Goal: Information Seeking & Learning: Check status

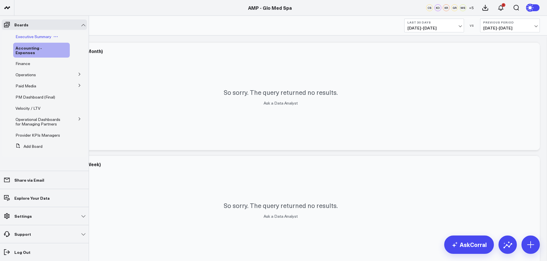
click at [36, 35] on span "Executive Summary" at bounding box center [33, 36] width 36 height 5
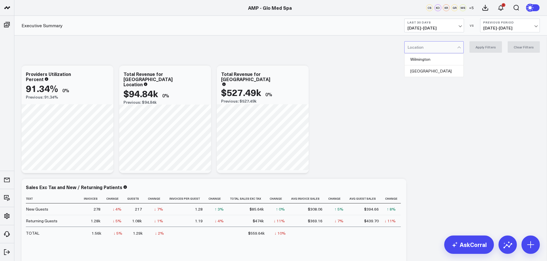
click at [443, 51] on div at bounding box center [432, 47] width 50 height 11
click at [435, 61] on div "Wilmington" at bounding box center [433, 60] width 59 height 12
click at [487, 47] on button "Apply Filters" at bounding box center [485, 46] width 32 height 11
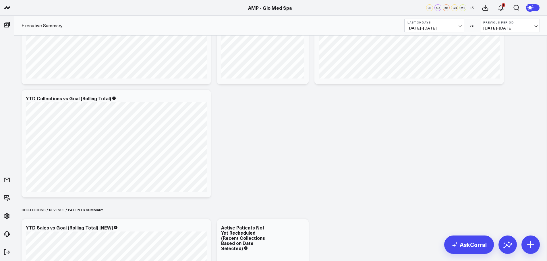
scroll to position [431, 0]
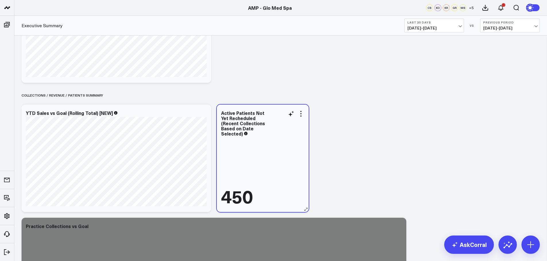
click at [238, 199] on div "450" at bounding box center [237, 196] width 32 height 18
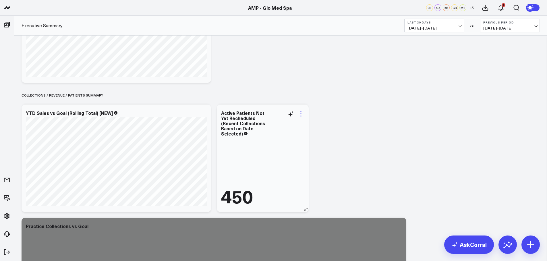
click at [300, 114] on icon at bounding box center [300, 113] width 1 height 1
drag, startPoint x: 332, startPoint y: 177, endPoint x: 329, endPoint y: 174, distance: 4.1
click at [238, 118] on div "Active Patients Not Yet Recheduled (Recent Collections Based on Date Selected)" at bounding box center [243, 123] width 44 height 27
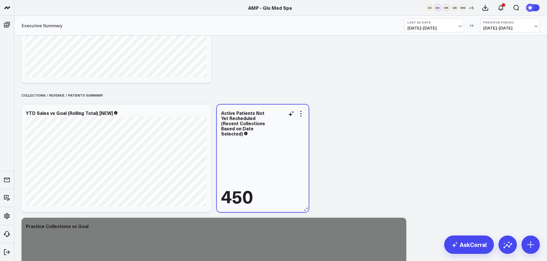
click at [248, 199] on div "450" at bounding box center [237, 196] width 32 height 18
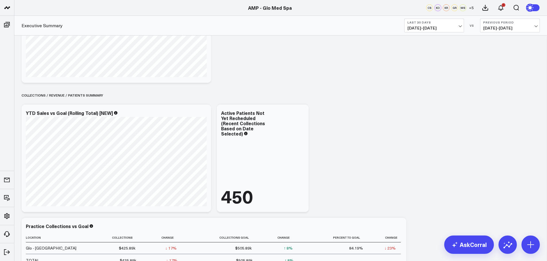
click at [459, 26] on span "[DATE] - [DATE]" at bounding box center [433, 28] width 53 height 5
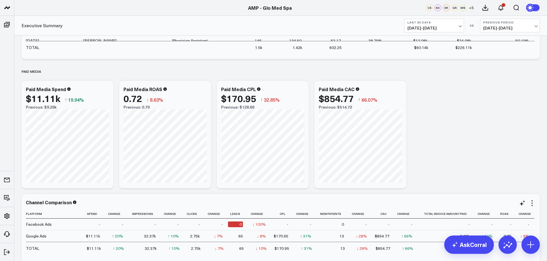
scroll to position [2167, 0]
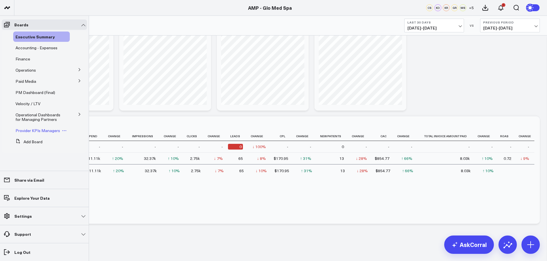
click at [32, 129] on span "Provider KPIs Managers" at bounding box center [37, 130] width 44 height 5
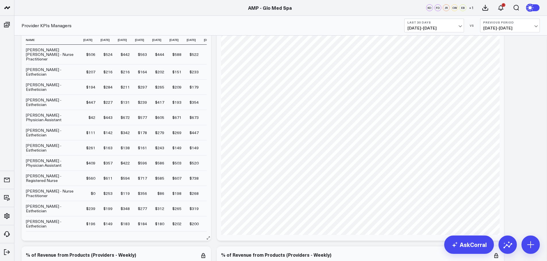
scroll to position [718, 0]
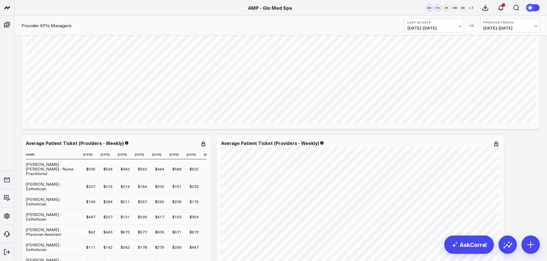
click at [459, 26] on span "[DATE] - [DATE]" at bounding box center [433, 28] width 53 height 5
click at [418, 116] on link "Last Month" at bounding box center [433, 116] width 59 height 11
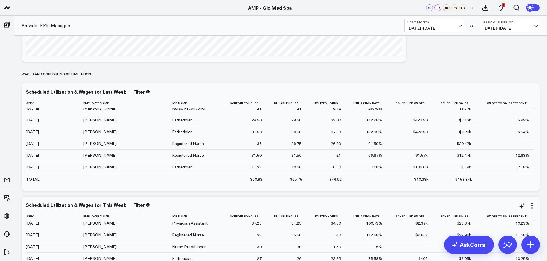
scroll to position [111, 0]
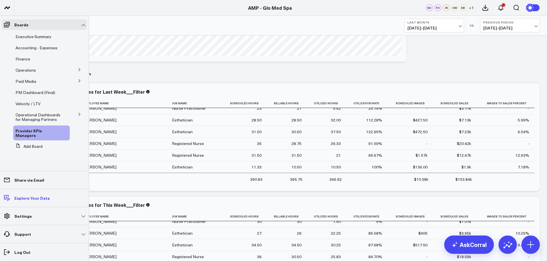
click at [17, 198] on p "Explore Your Data" at bounding box center [31, 198] width 35 height 5
